Goal: Task Accomplishment & Management: Manage account settings

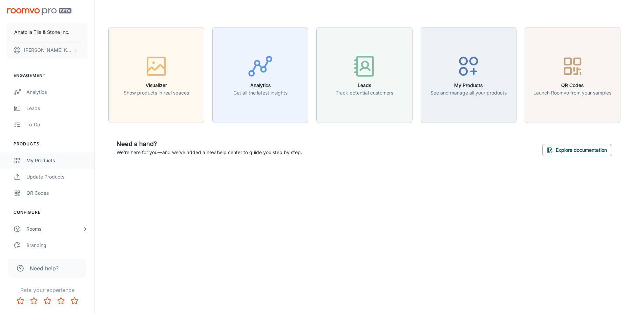
click at [44, 161] on div "My Products" at bounding box center [56, 160] width 61 height 7
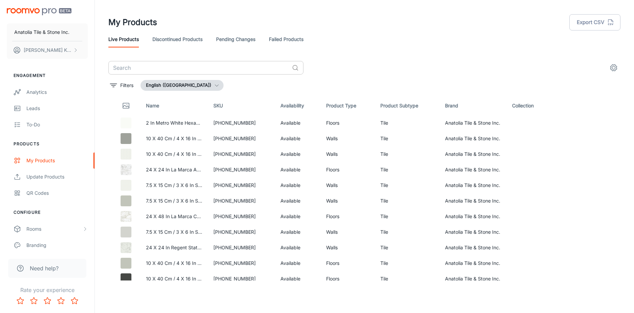
click at [133, 67] on input "text" at bounding box center [198, 68] width 181 height 14
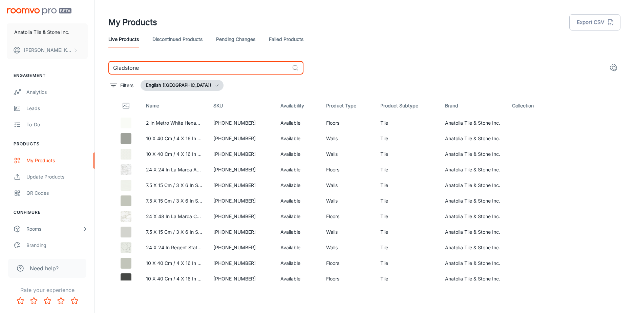
type input "Gladstone"
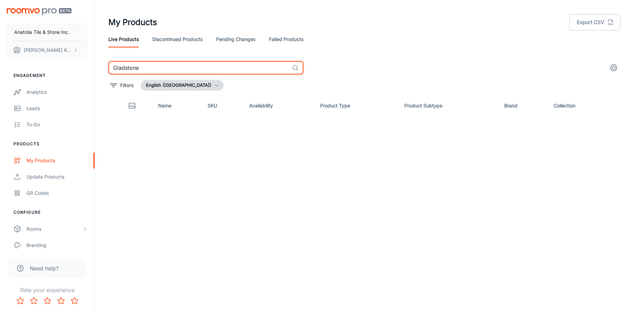
click at [168, 65] on input "Gladstone" at bounding box center [198, 68] width 181 height 14
